Goal: Task Accomplishment & Management: Use online tool/utility

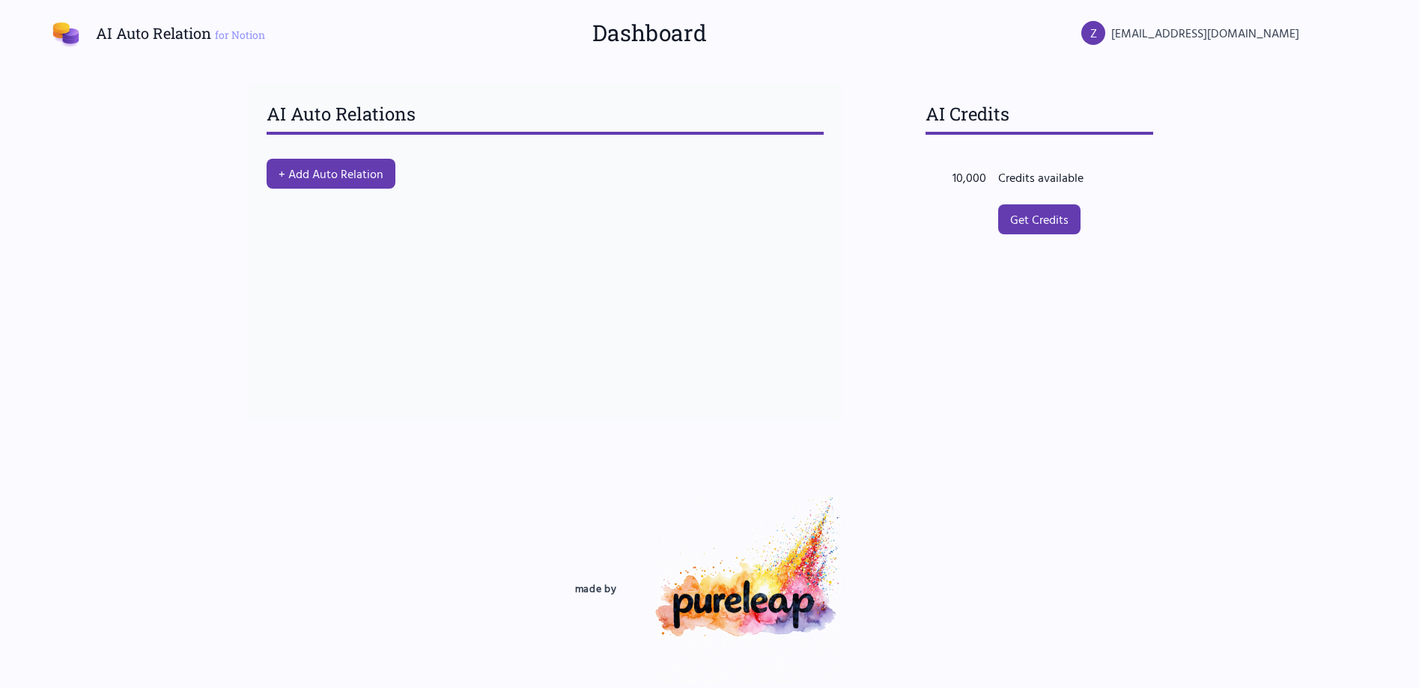
click at [660, 112] on h3 "AI Auto Relations" at bounding box center [545, 118] width 557 height 33
click at [361, 172] on button "+ Add Auto Relation" at bounding box center [331, 173] width 136 height 31
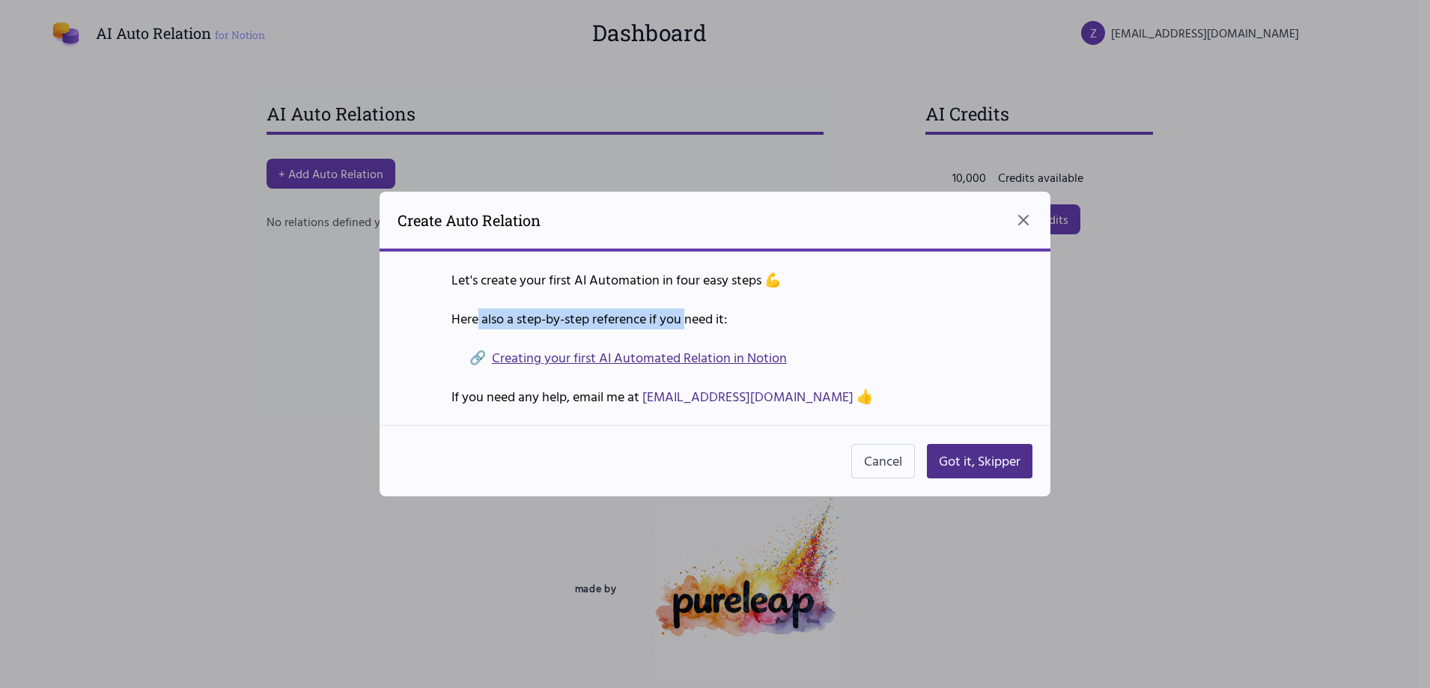
drag, startPoint x: 478, startPoint y: 312, endPoint x: 692, endPoint y: 317, distance: 213.4
click at [692, 317] on p "Here also a step-by-step reference if you need it:" at bounding box center [714, 318] width 527 height 21
click at [583, 359] on link "Creating your first AI Automated Relation in Notion" at bounding box center [639, 357] width 295 height 21
click at [997, 466] on button "Got it, Skipper" at bounding box center [980, 461] width 106 height 34
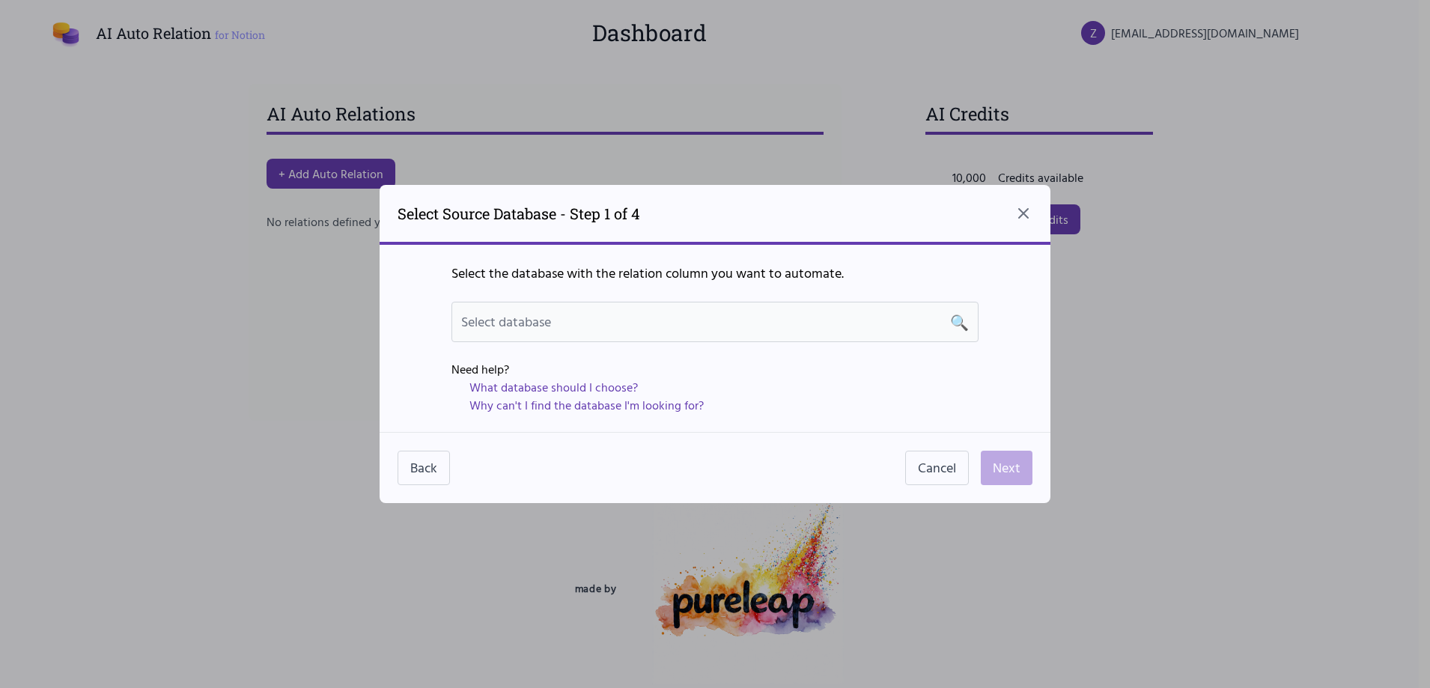
click at [578, 326] on div "Select database 🔍" at bounding box center [715, 321] width 508 height 21
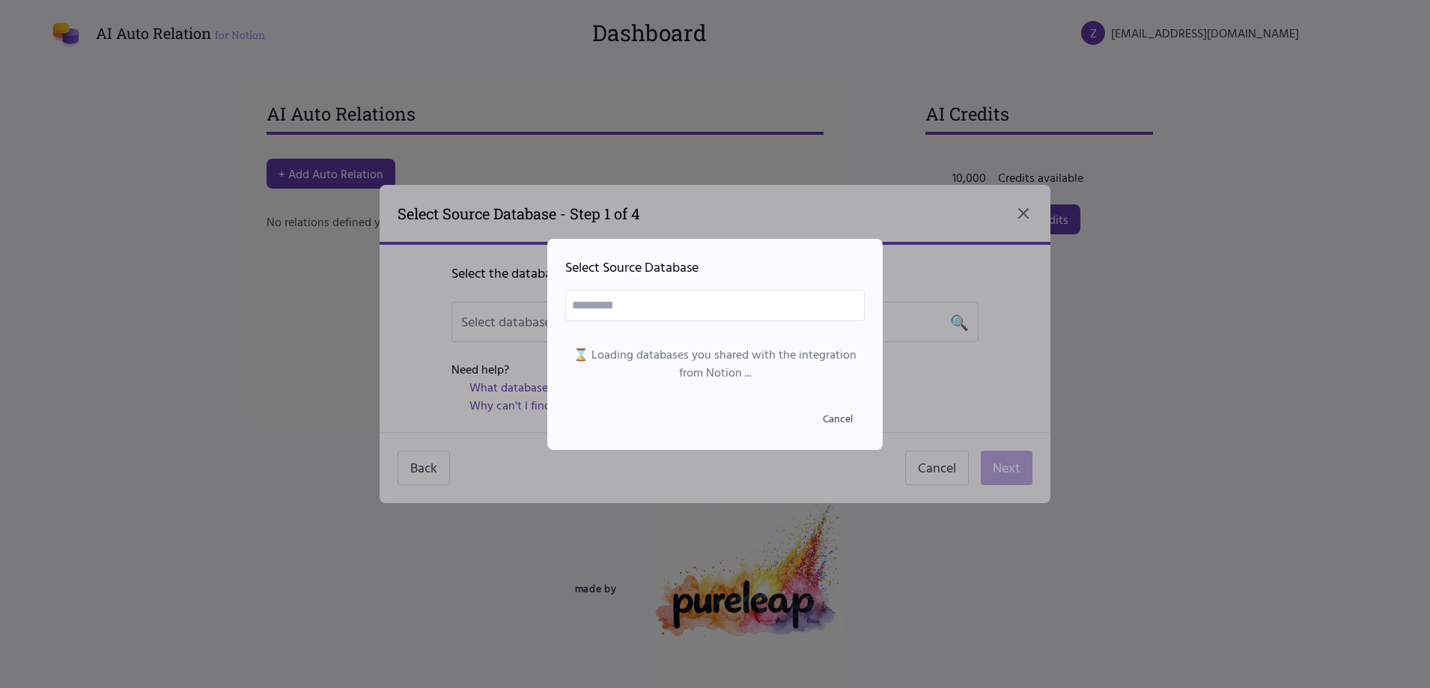
click at [609, 311] on input "text" at bounding box center [714, 305] width 299 height 31
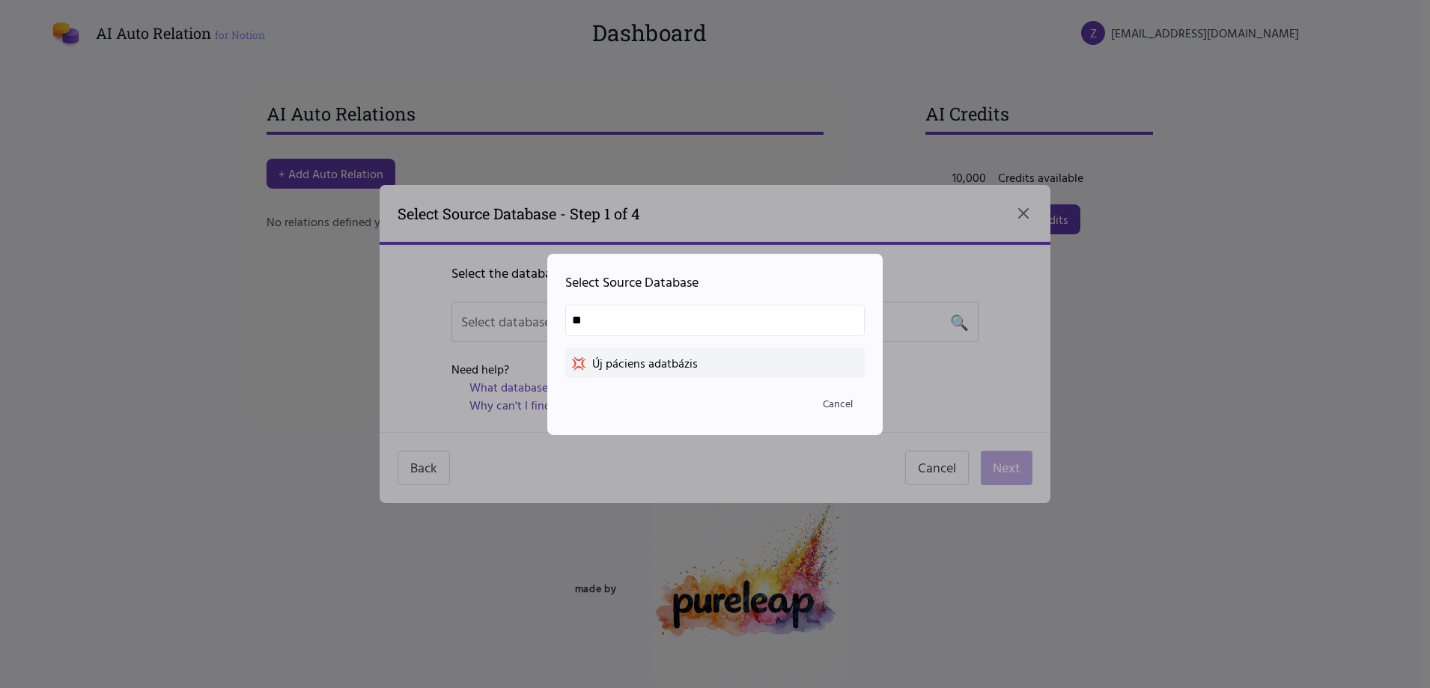
type input "**"
click at [636, 366] on div "💢 Új páciens adatbázis" at bounding box center [715, 363] width 288 height 18
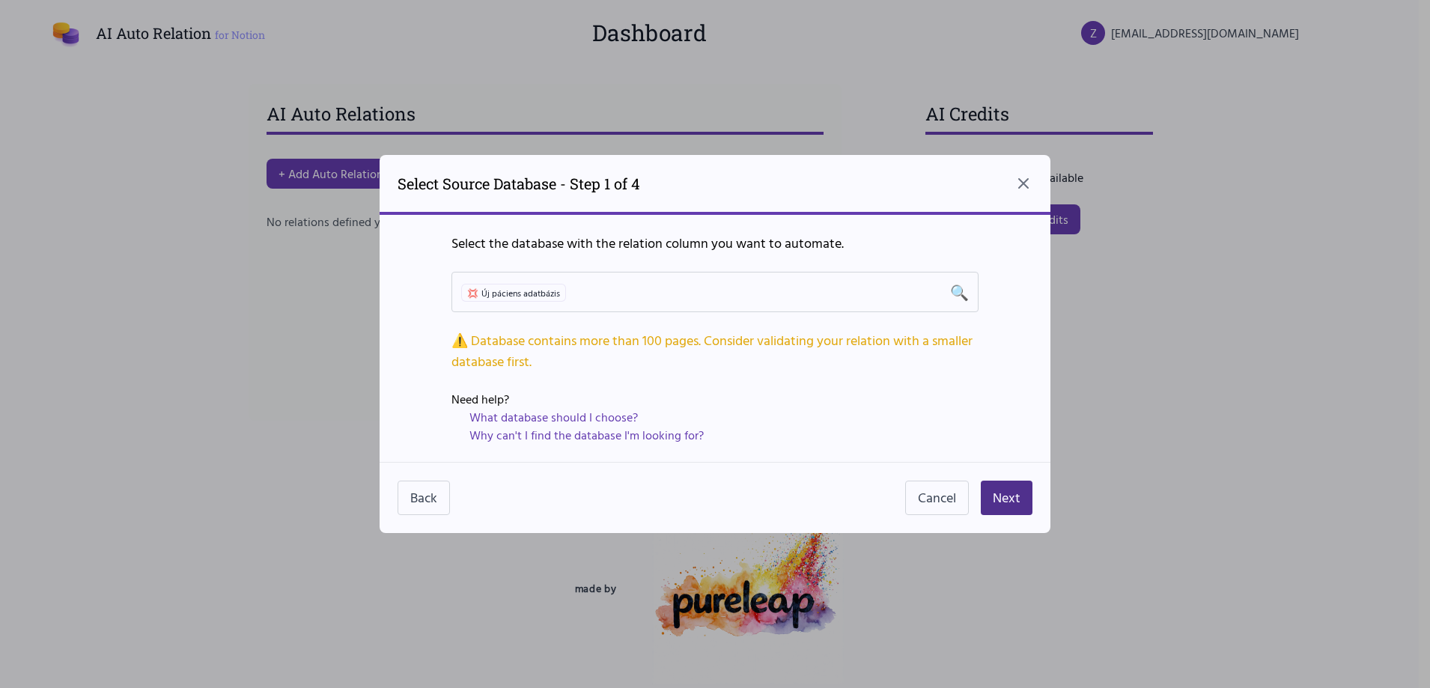
click at [664, 352] on div "⚠️ Database contains more than 100 pages. Consider validating your relation wit…" at bounding box center [714, 351] width 527 height 42
drag, startPoint x: 671, startPoint y: 341, endPoint x: 892, endPoint y: 349, distance: 221.8
click at [892, 349] on div "⚠️ Database contains more than 100 pages. Consider validating your relation wit…" at bounding box center [714, 351] width 527 height 42
drag, startPoint x: 896, startPoint y: 347, endPoint x: 444, endPoint y: 326, distance: 452.7
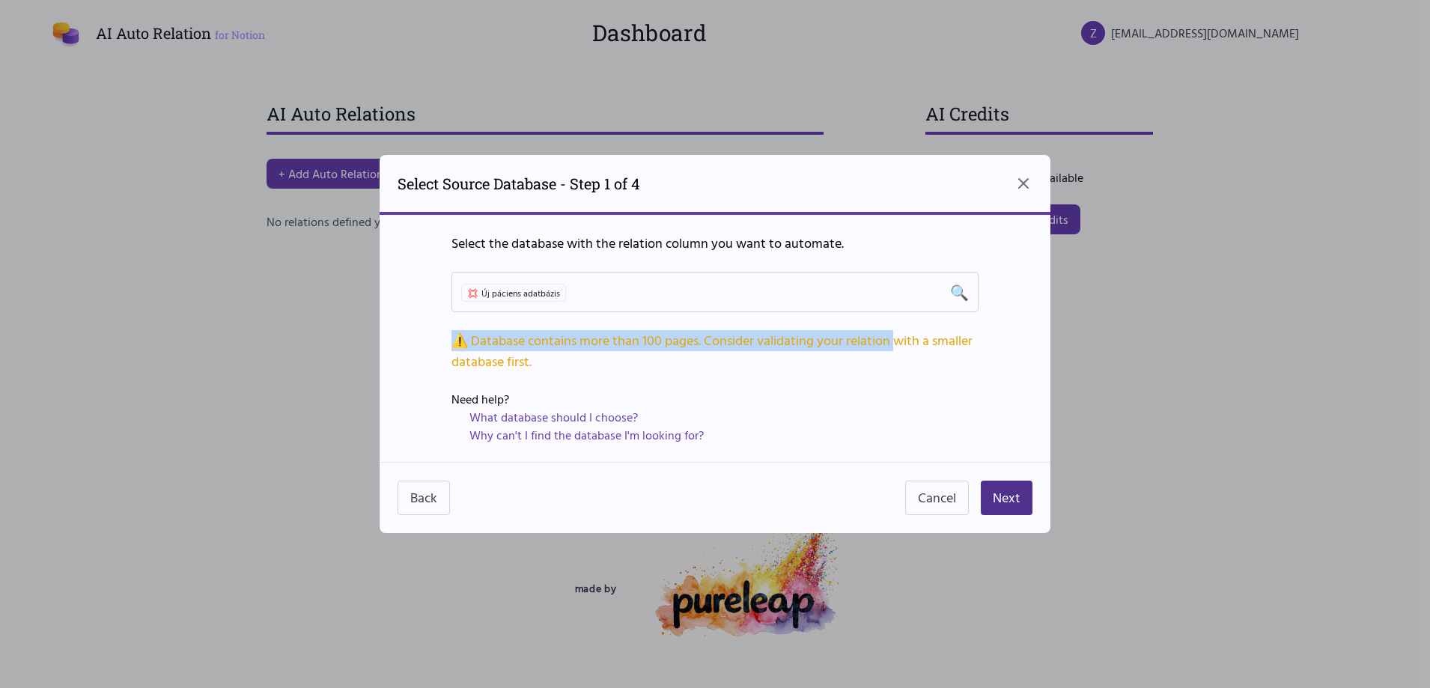
click at [444, 326] on div "Select the database with the relation column you want to automate. 💢 Új páciens…" at bounding box center [715, 338] width 671 height 247
click at [952, 505] on button "Cancel" at bounding box center [937, 498] width 64 height 34
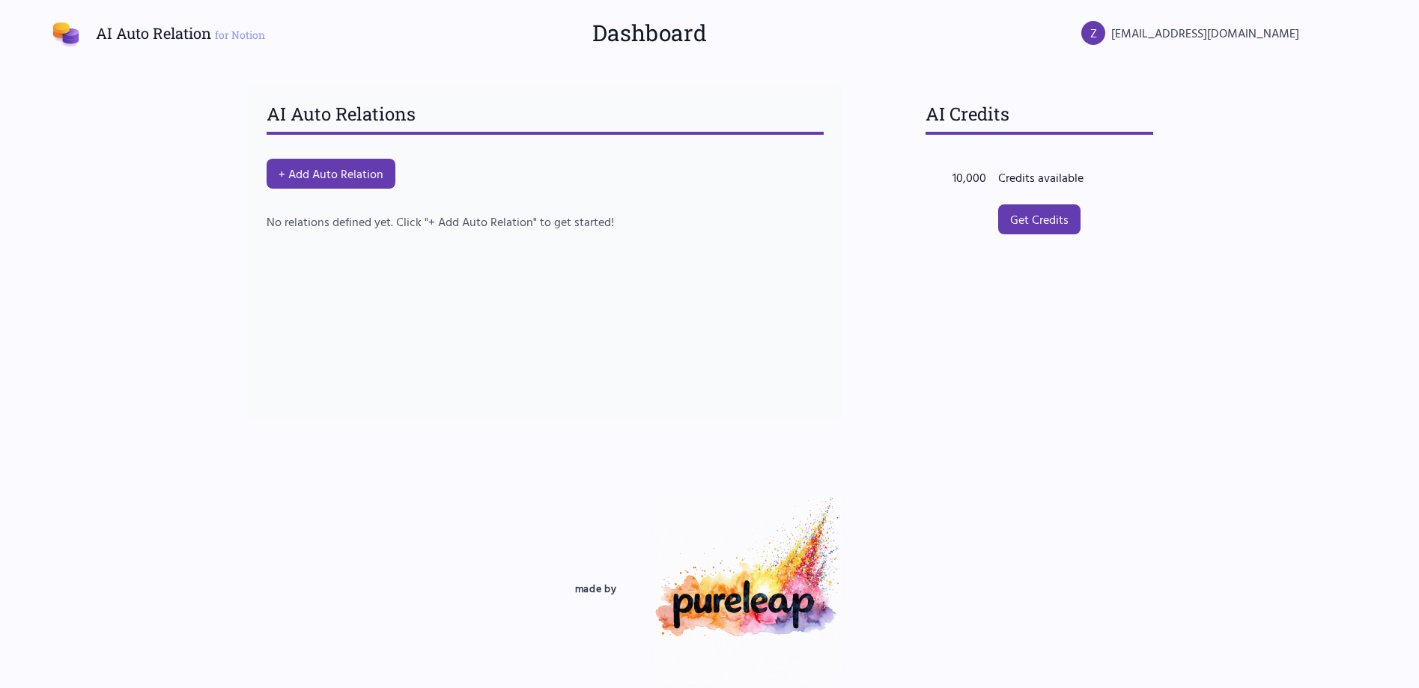
click at [663, 312] on div "AI Auto Relations + Add Auto Relation No relations defined yet. Click "+ Add Au…" at bounding box center [545, 252] width 593 height 337
click at [1008, 181] on div "Credits available" at bounding box center [1060, 177] width 124 height 18
click at [1035, 219] on link "Get Credits" at bounding box center [1039, 219] width 87 height 31
